Goal: Transaction & Acquisition: Purchase product/service

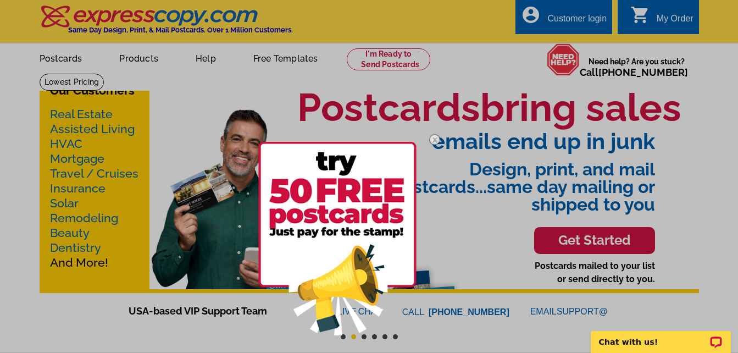
click at [432, 139] on img at bounding box center [435, 140] width 32 height 32
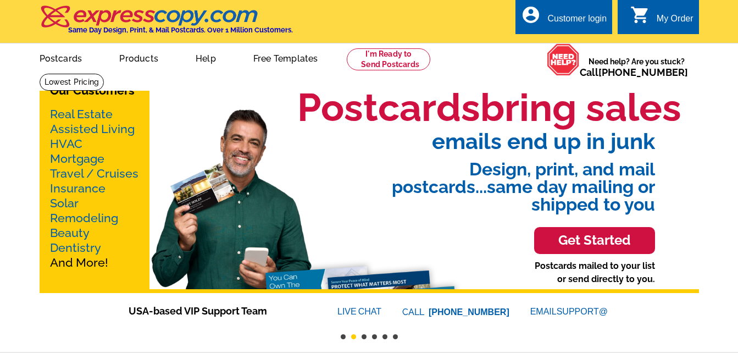
click at [232, 77] on ul "picture_in_picture Postcards store_mall_directory Products keyboard_arrow_down …" at bounding box center [268, 66] width 492 height 47
click at [78, 59] on link "Postcards" at bounding box center [60, 58] width 77 height 26
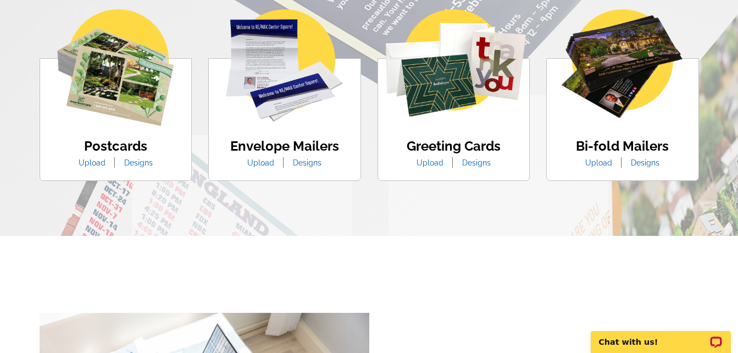
scroll to position [697, 0]
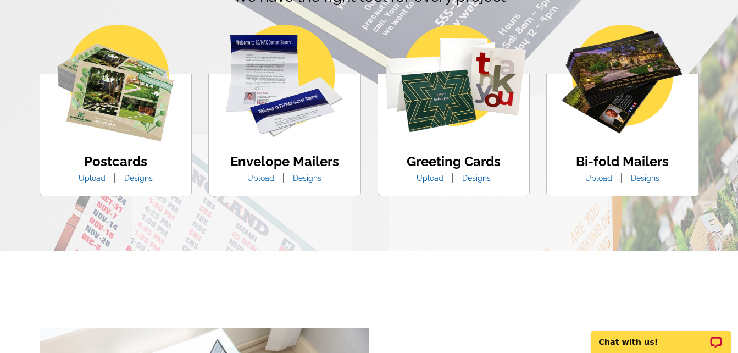
click at [122, 114] on img at bounding box center [115, 83] width 117 height 117
click at [147, 182] on link "Designs" at bounding box center [138, 178] width 45 height 9
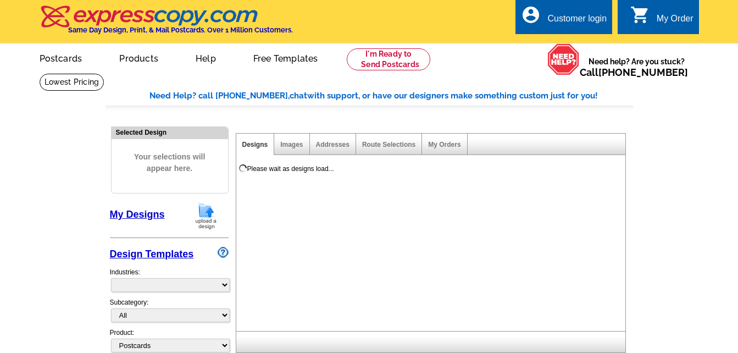
select select "1"
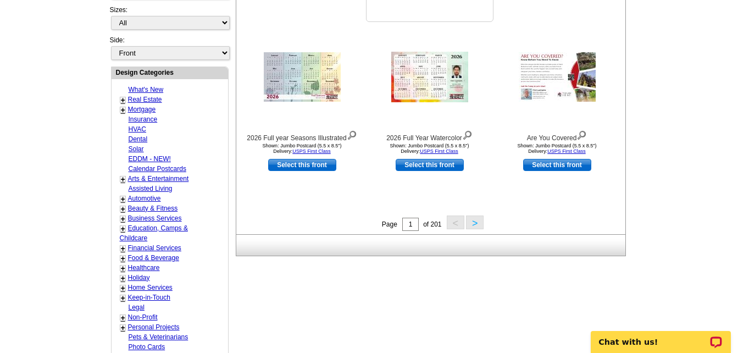
scroll to position [384, 0]
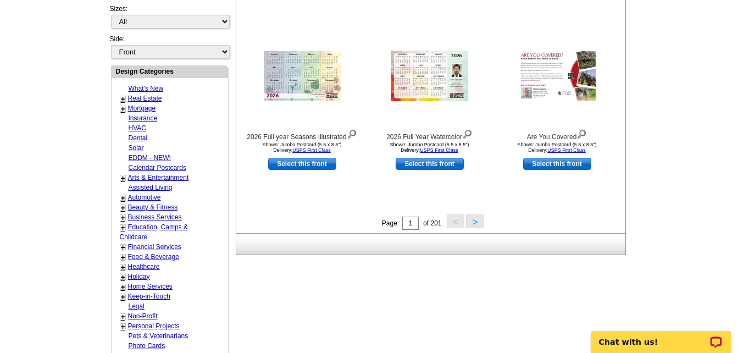
click at [126, 101] on div "+ Real Estate - Farming - Just Listed - Just Sold - Open House - Market Report …" at bounding box center [159, 98] width 85 height 10
click at [123, 101] on link "+" at bounding box center [123, 99] width 4 height 9
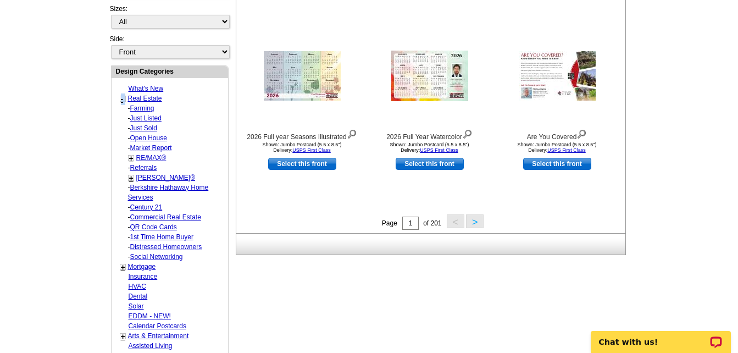
click at [123, 101] on link "-" at bounding box center [122, 99] width 3 height 9
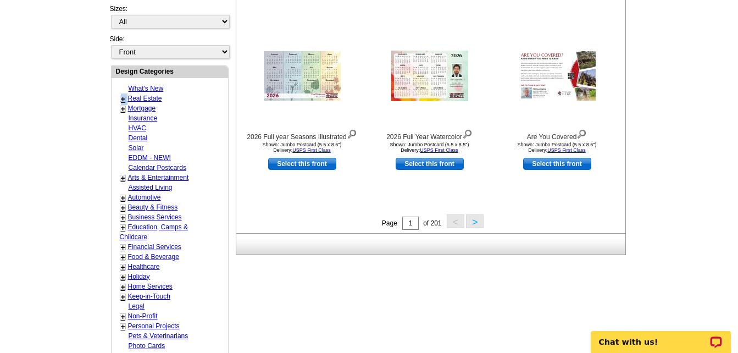
click at [123, 101] on link "+" at bounding box center [123, 99] width 4 height 9
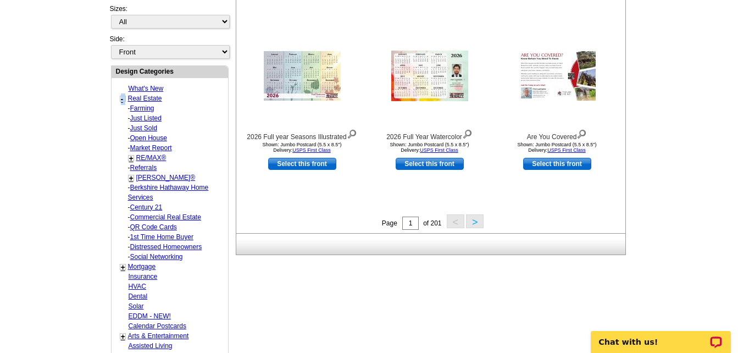
click at [123, 101] on link "-" at bounding box center [122, 99] width 3 height 9
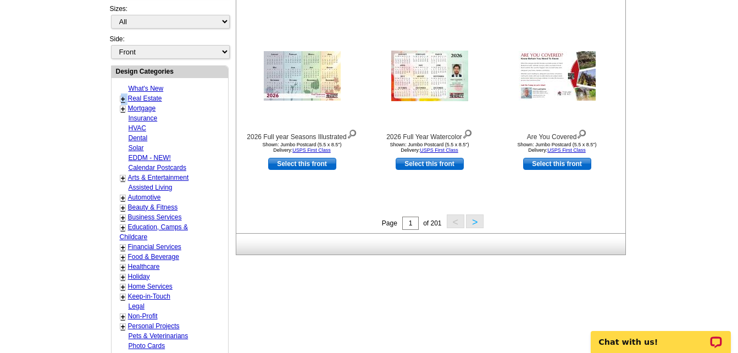
click at [123, 101] on link "+" at bounding box center [123, 99] width 4 height 9
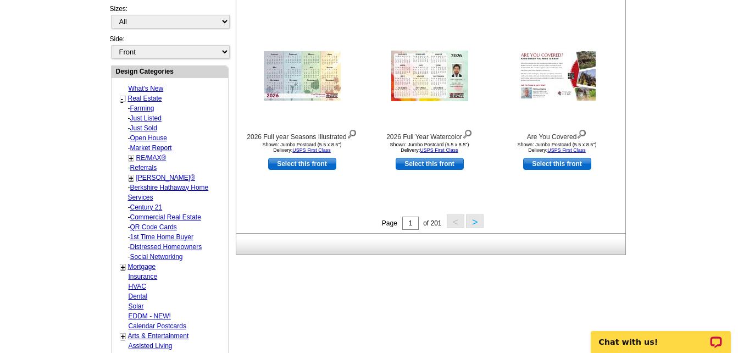
click at [138, 112] on link "Just Sold" at bounding box center [142, 108] width 24 height 8
select select "785"
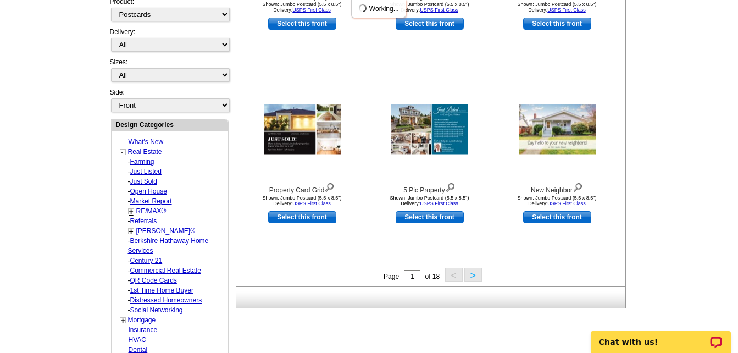
select select "789"
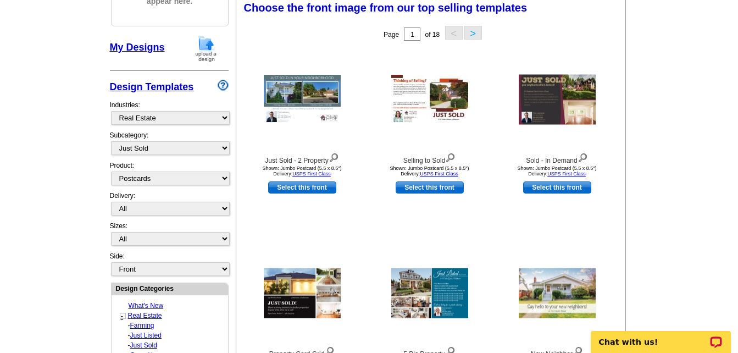
scroll to position [163, 0]
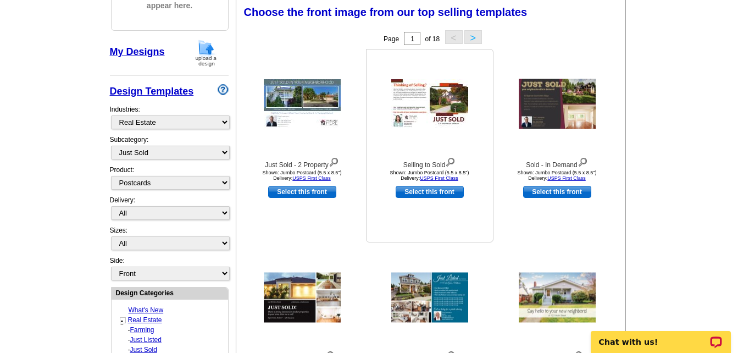
click at [438, 110] on img at bounding box center [429, 103] width 77 height 49
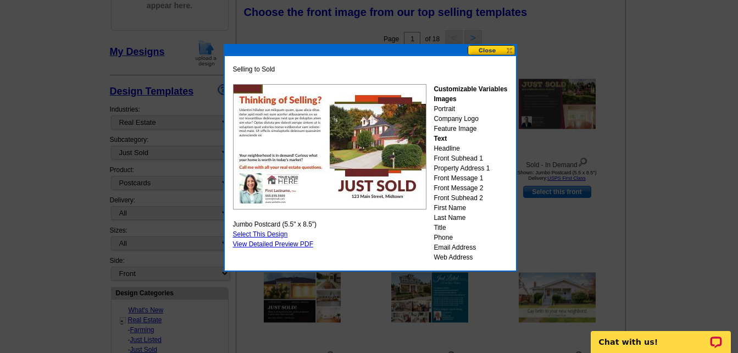
click at [256, 235] on link "Select This Design" at bounding box center [260, 234] width 55 height 8
select select "2"
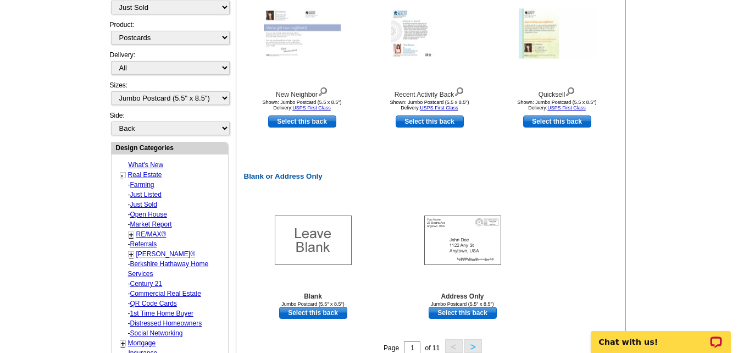
scroll to position [428, 0]
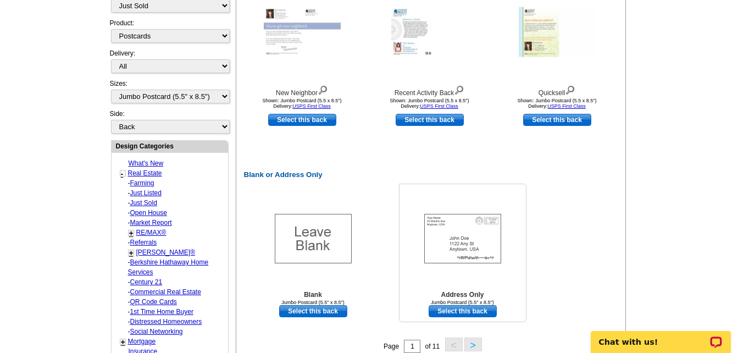
click at [462, 313] on link "Select this back" at bounding box center [463, 311] width 68 height 12
select select "front"
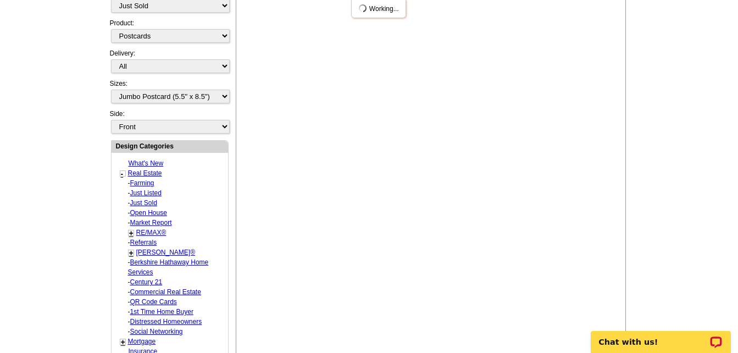
click at [462, 313] on div "Please wait as designs load... You have selected a front. Congratulations! You'…" at bounding box center [431, 46] width 390 height 639
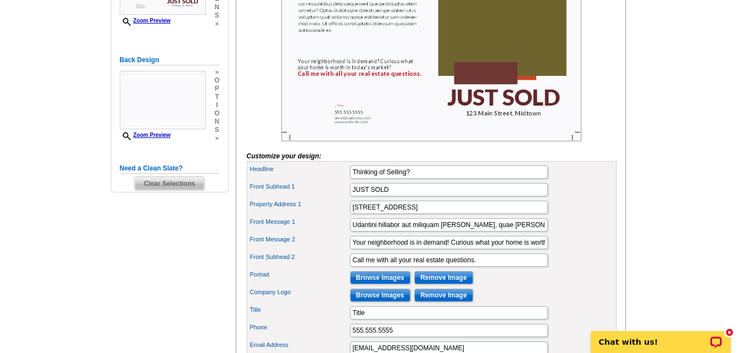
scroll to position [249, 0]
